Goal: Communication & Community: Answer question/provide support

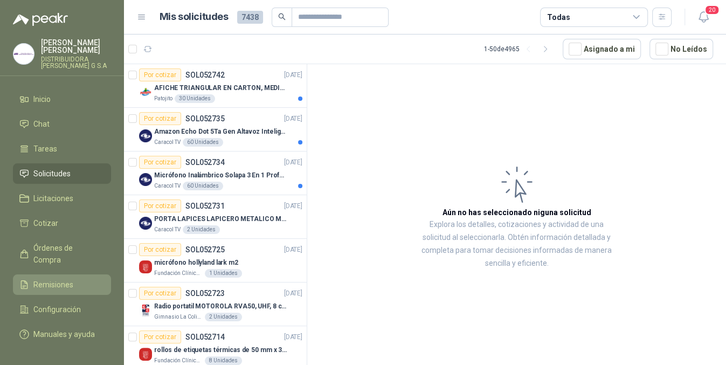
click at [66, 279] on span "Remisiones" at bounding box center [53, 285] width 40 height 12
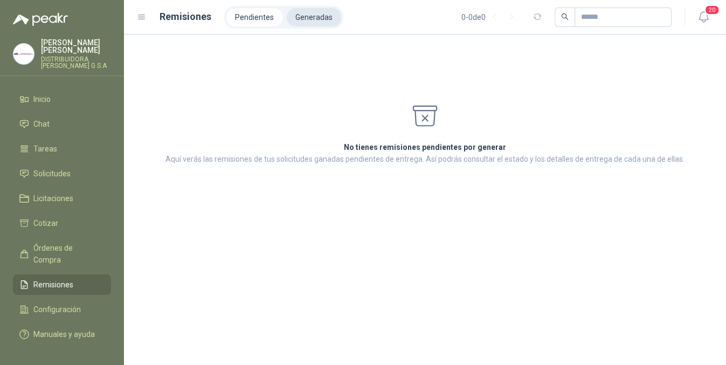
click at [304, 12] on li "Generadas" at bounding box center [314, 17] width 54 height 18
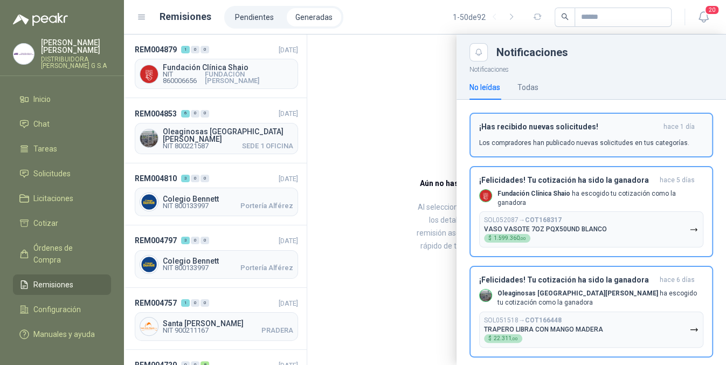
click at [590, 142] on p "Los compradores han publicado nuevas solicitudes en tus categorías." at bounding box center [584, 143] width 210 height 10
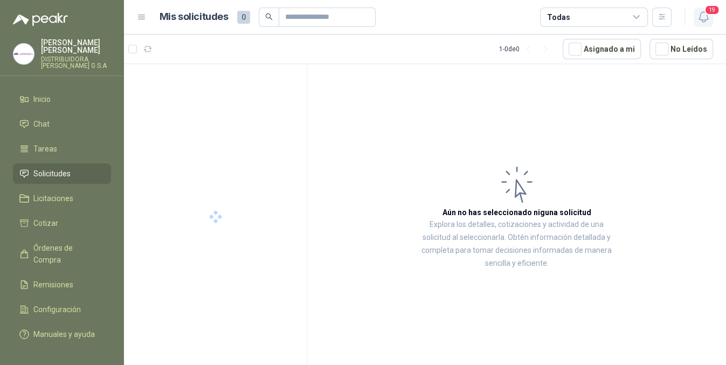
click at [703, 13] on icon "button" at bounding box center [703, 16] width 13 height 13
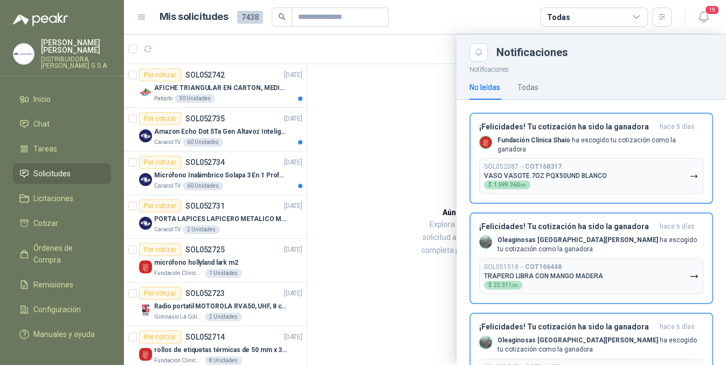
scroll to position [197, 0]
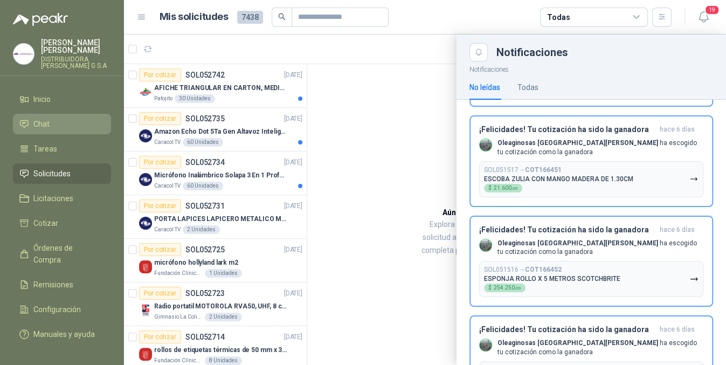
click at [49, 118] on li "Chat" at bounding box center [61, 124] width 85 height 12
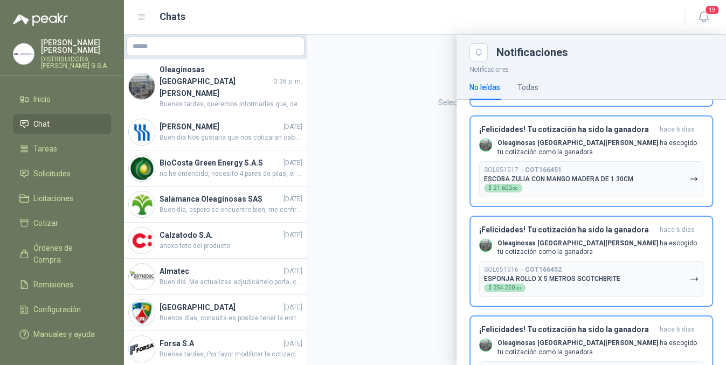
click at [235, 73] on div at bounding box center [425, 199] width 602 height 330
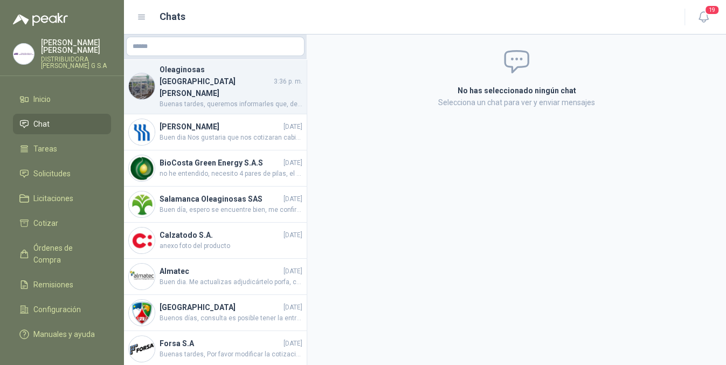
click at [290, 77] on span "3:36 p. m." at bounding box center [288, 82] width 29 height 10
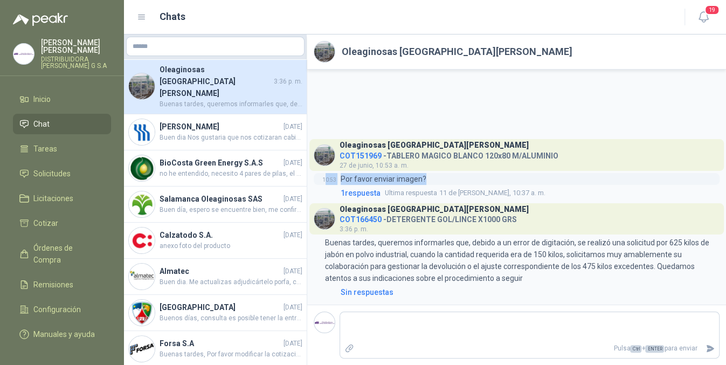
drag, startPoint x: 327, startPoint y: 175, endPoint x: 425, endPoint y: 174, distance: 98.1
click at [425, 174] on div "10:53 Por favor enviar imagen?" at bounding box center [517, 179] width 406 height 12
click at [470, 176] on div "10:53 Por favor enviar imagen?" at bounding box center [517, 179] width 406 height 12
click at [711, 14] on span "19" at bounding box center [711, 10] width 15 height 10
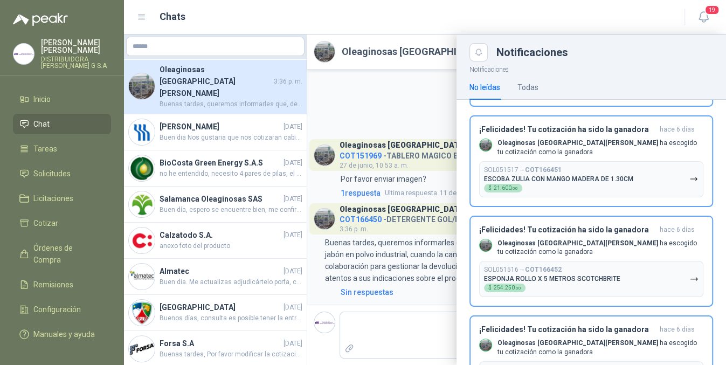
click at [397, 356] on div at bounding box center [425, 199] width 602 height 330
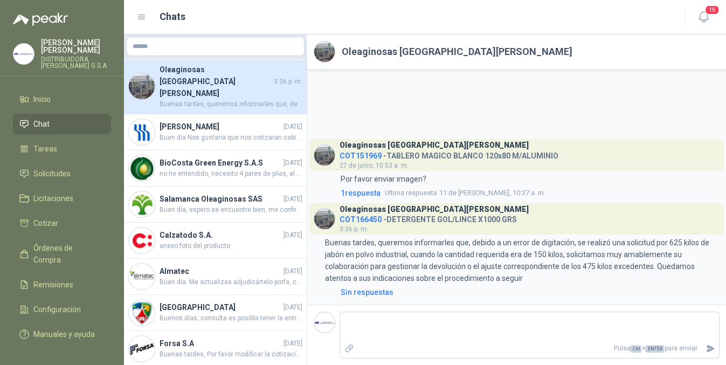
scroll to position [197, 0]
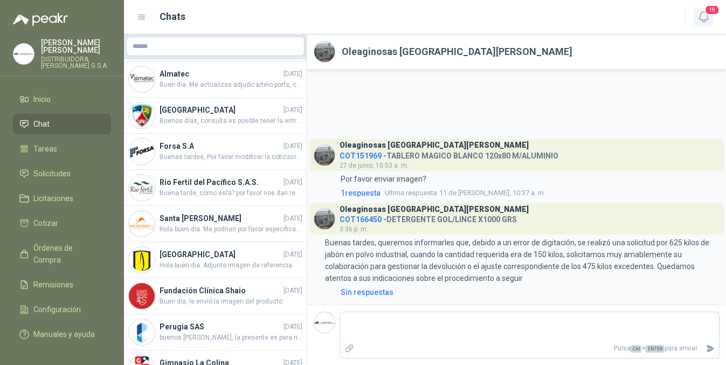
click at [706, 14] on span "19" at bounding box center [711, 10] width 15 height 10
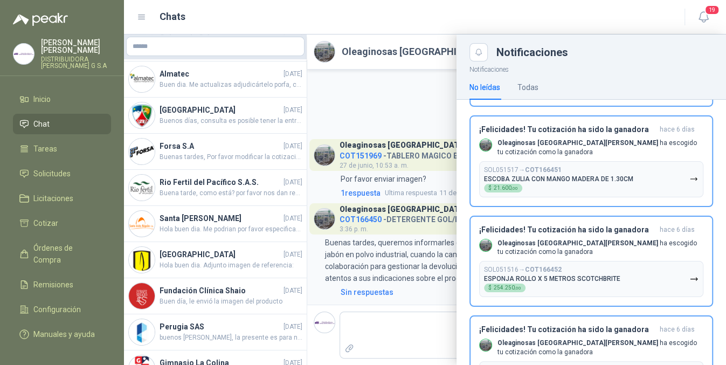
click at [408, 351] on div at bounding box center [425, 199] width 602 height 330
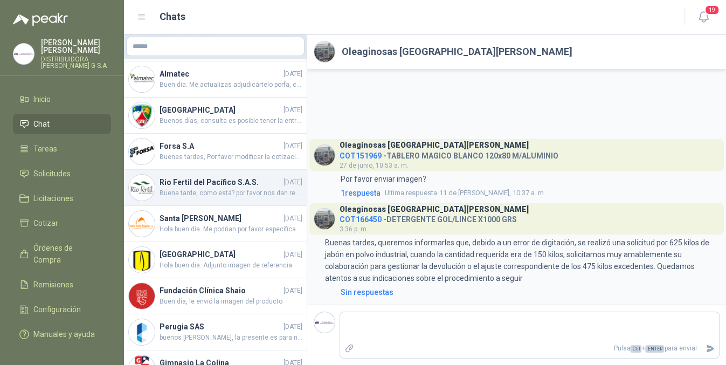
scroll to position [0, 0]
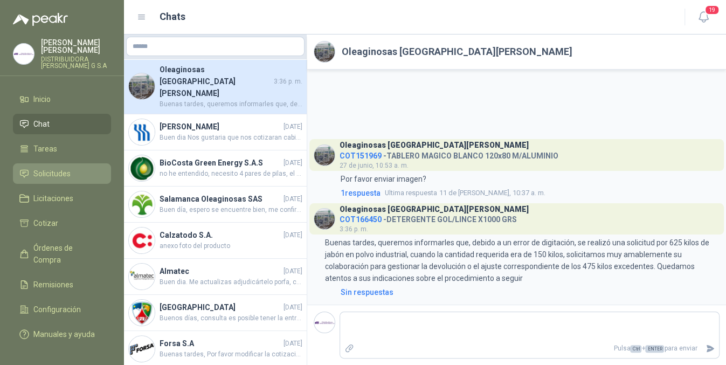
click at [55, 168] on span "Solicitudes" at bounding box center [51, 174] width 37 height 12
